Goal: Book appointment/travel/reservation

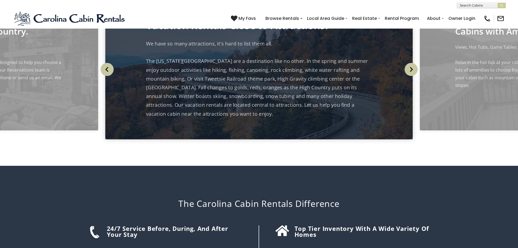
scroll to position [678, 0]
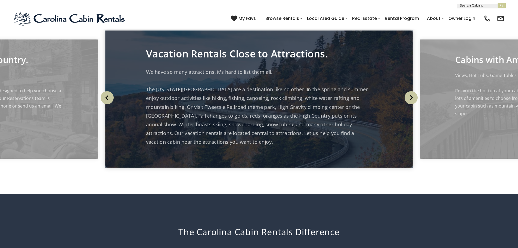
click at [410, 104] on img "Next" at bounding box center [411, 97] width 13 height 13
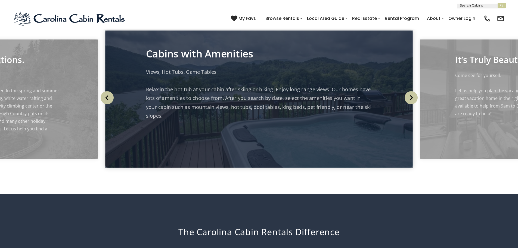
click at [410, 104] on img "Next" at bounding box center [411, 97] width 13 height 13
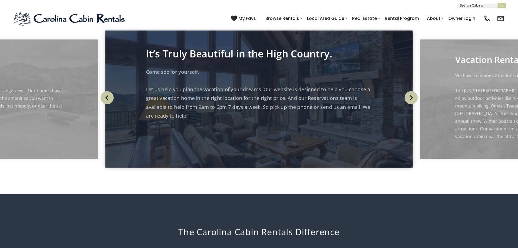
click at [410, 104] on img "Next" at bounding box center [411, 97] width 13 height 13
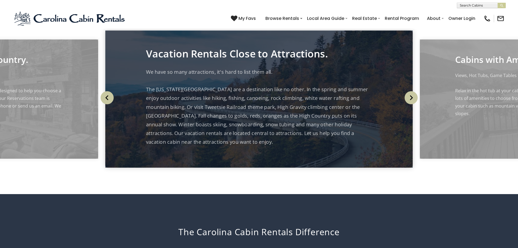
click at [410, 104] on img "Next" at bounding box center [411, 97] width 13 height 13
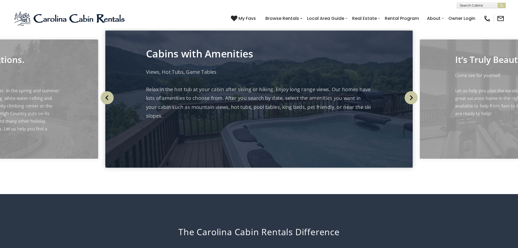
click at [410, 104] on img "Next" at bounding box center [411, 97] width 13 height 13
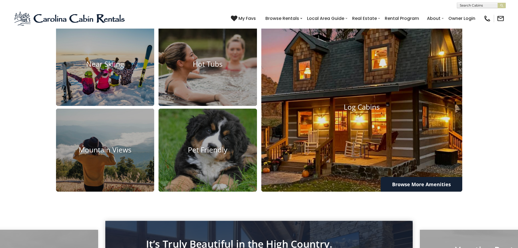
scroll to position [487, 0]
click at [361, 128] on img at bounding box center [361, 107] width 221 height 186
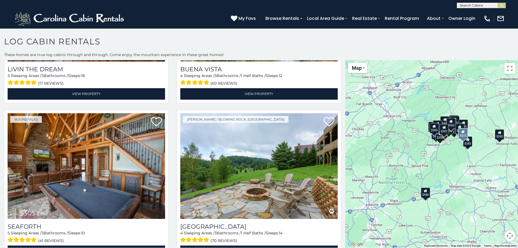
scroll to position [2013, 0]
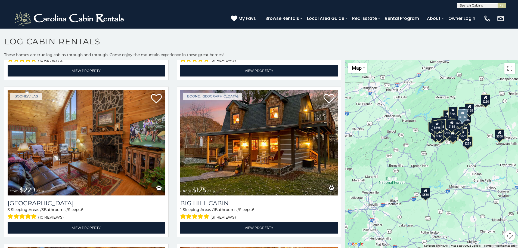
scroll to position [5024, 0]
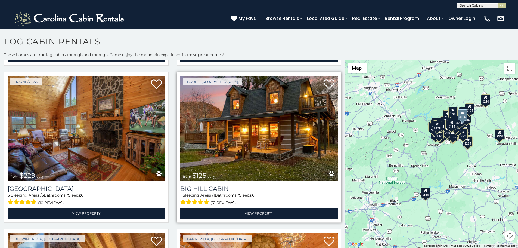
click at [248, 122] on img at bounding box center [259, 129] width 158 height 106
